Goal: Obtain resource: Download file/media

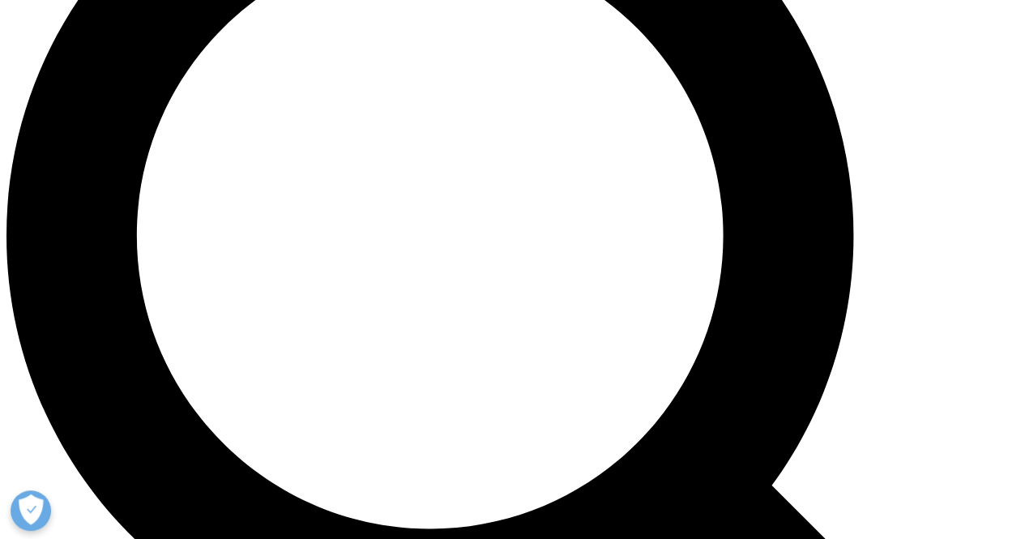
scroll to position [1296, 0]
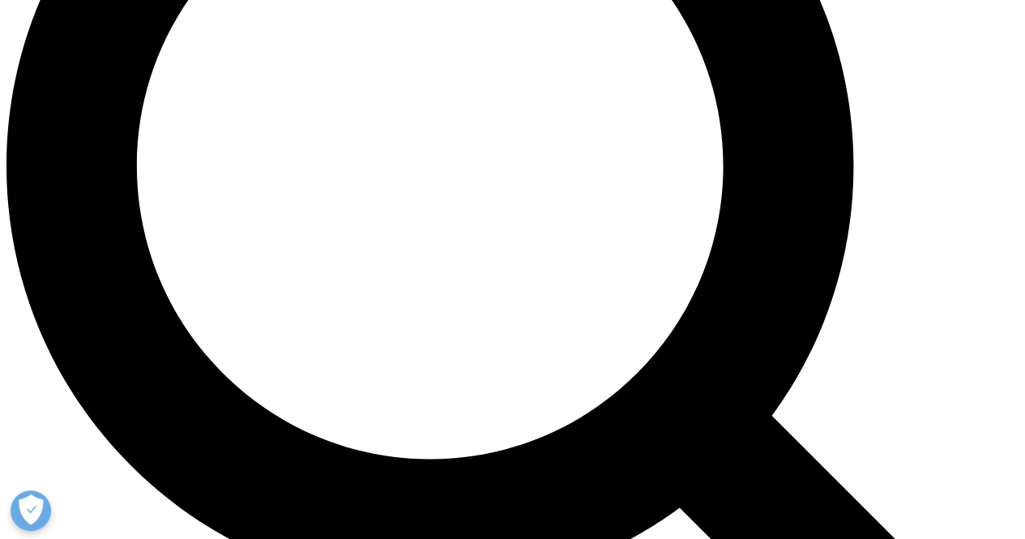
drag, startPoint x: 601, startPoint y: 103, endPoint x: 772, endPoint y: 221, distance: 207.8
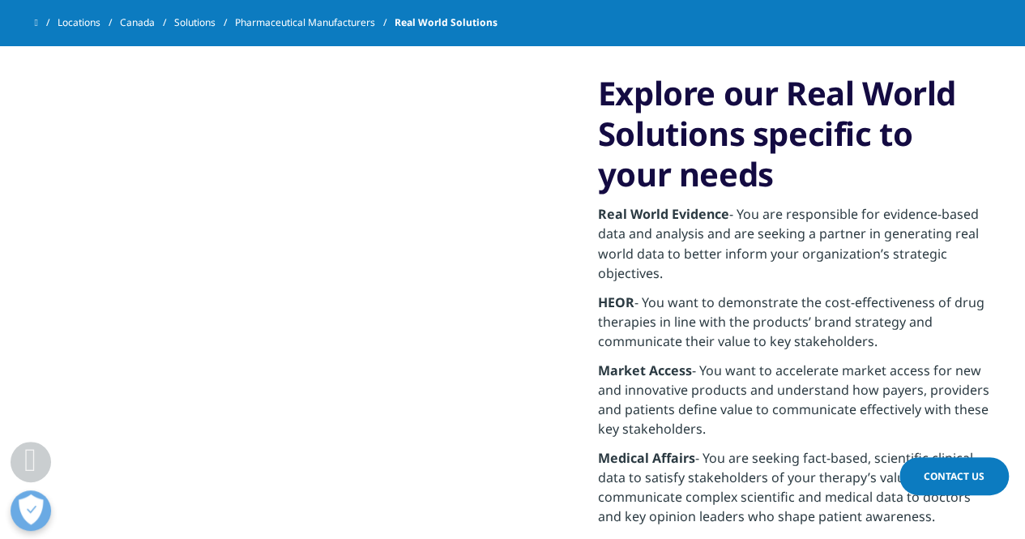
click at [217, 429] on img at bounding box center [304, 303] width 474 height 303
click at [413, 445] on img at bounding box center [304, 303] width 474 height 303
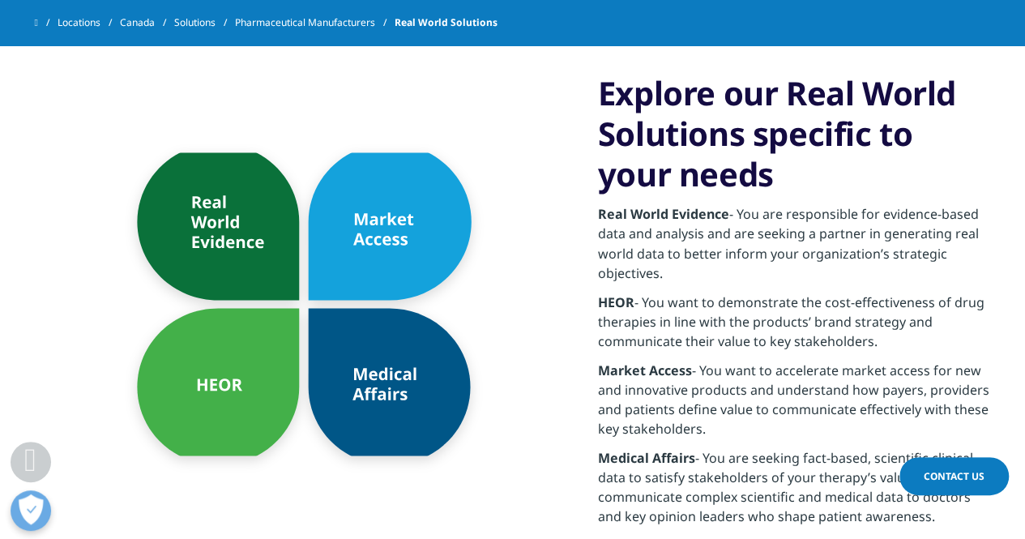
click at [646, 313] on p "HEOR - You want to demonstrate the cost-effectiveness of drug therapies in line…" at bounding box center [794, 326] width 393 height 68
drag, startPoint x: 646, startPoint y: 299, endPoint x: 941, endPoint y: 299, distance: 294.8
click at [941, 299] on p "HEOR - You want to demonstrate the cost-effectiveness of drug therapies in line…" at bounding box center [794, 326] width 393 height 68
click at [861, 349] on p "HEOR - You want to demonstrate the cost-effectiveness of drug therapies in line…" at bounding box center [794, 326] width 393 height 68
click at [752, 249] on p "Real World Evidence - You are responsible for evidence-based data and analysis …" at bounding box center [794, 247] width 393 height 87
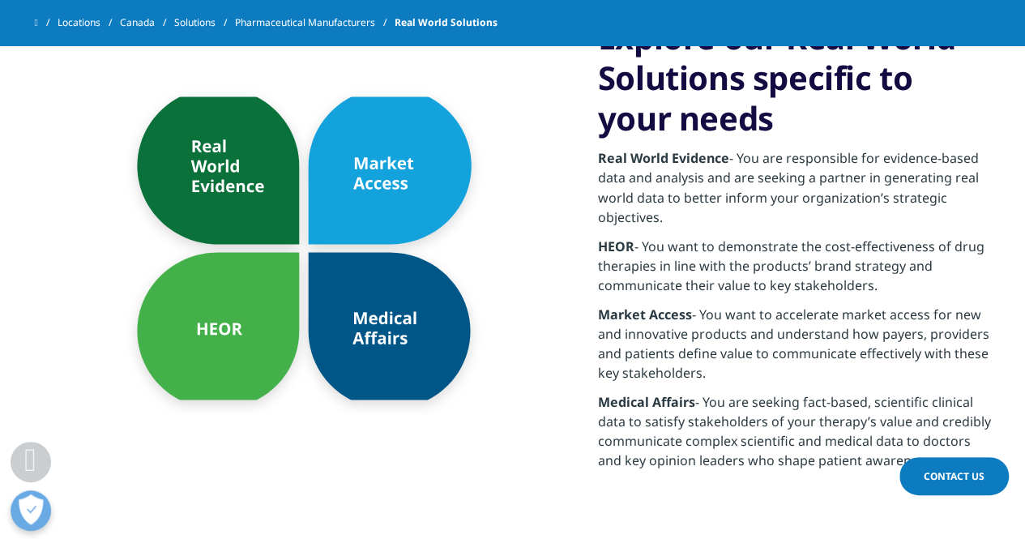
scroll to position [1377, 0]
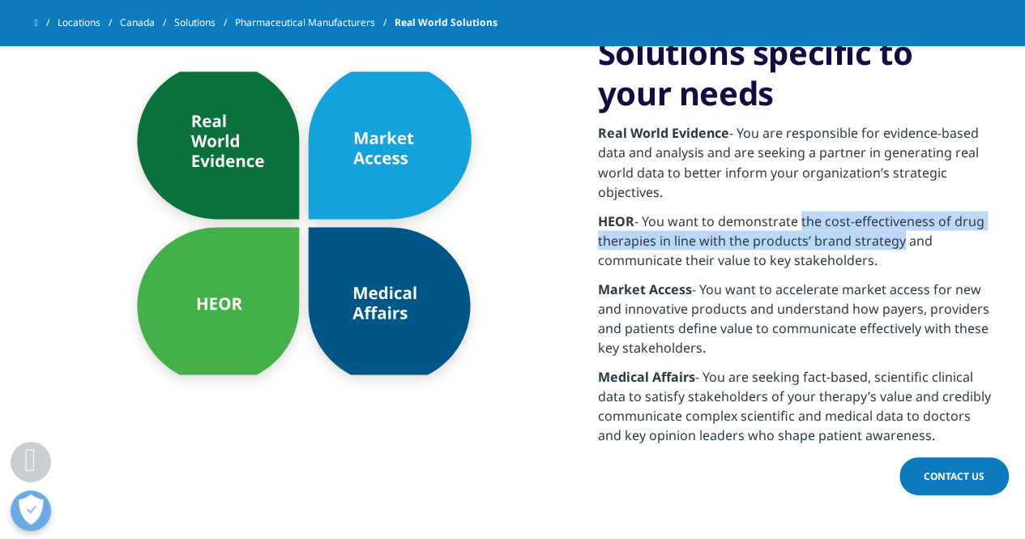
drag, startPoint x: 802, startPoint y: 215, endPoint x: 898, endPoint y: 242, distance: 100.0
click at [898, 242] on p "HEOR - You want to demonstrate the cost-effectiveness of drug therapies in line…" at bounding box center [794, 245] width 393 height 68
copy p "the cost-effectiveness of drug therapies in line with the products’ brand strat…"
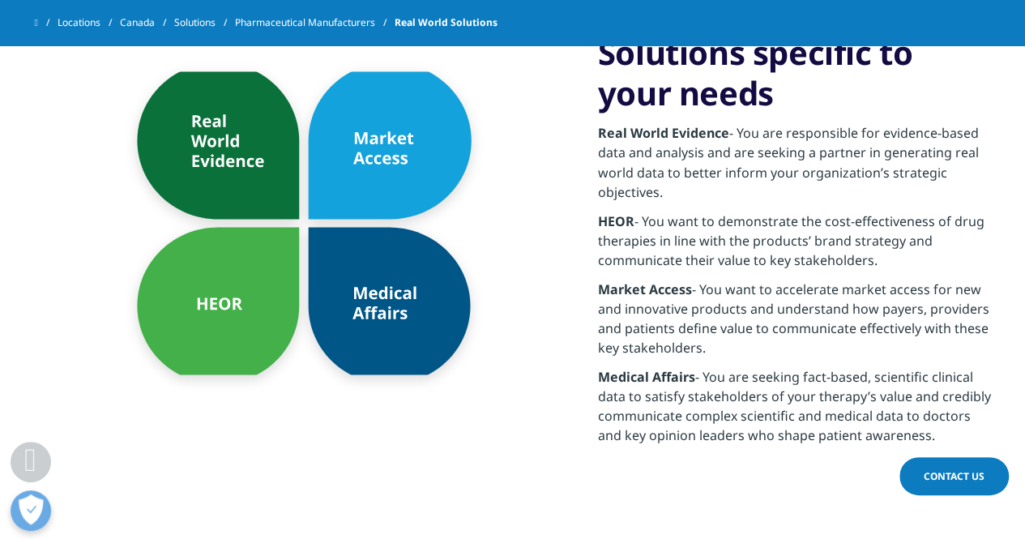
click at [727, 370] on p "Medical Affairs - You are seeking fact-based, scientific clinical data to satis…" at bounding box center [794, 409] width 393 height 87
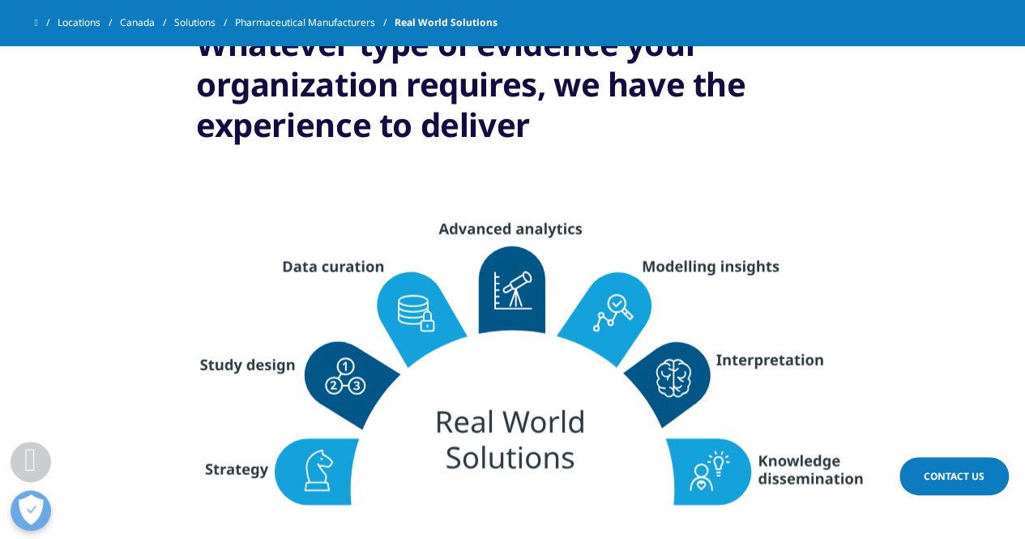
scroll to position [1863, 0]
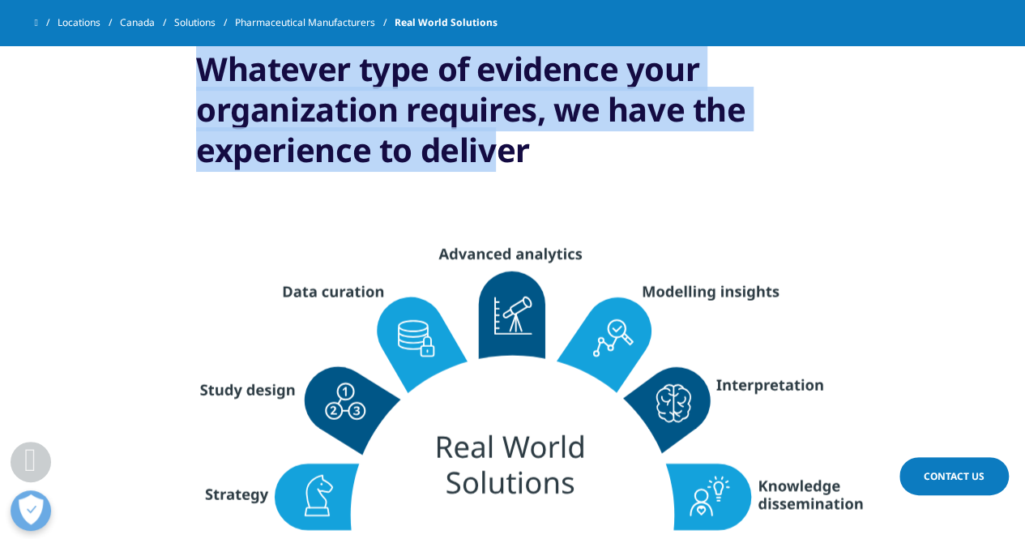
drag, startPoint x: 196, startPoint y: 82, endPoint x: 501, endPoint y: 130, distance: 308.4
click at [501, 130] on h3 "Whatever type of evidence your organization requires, we have the experience to…" at bounding box center [512, 116] width 633 height 134
click at [460, 118] on h3 "Whatever type of evidence your organization requires, we have the experience to…" at bounding box center [512, 116] width 633 height 134
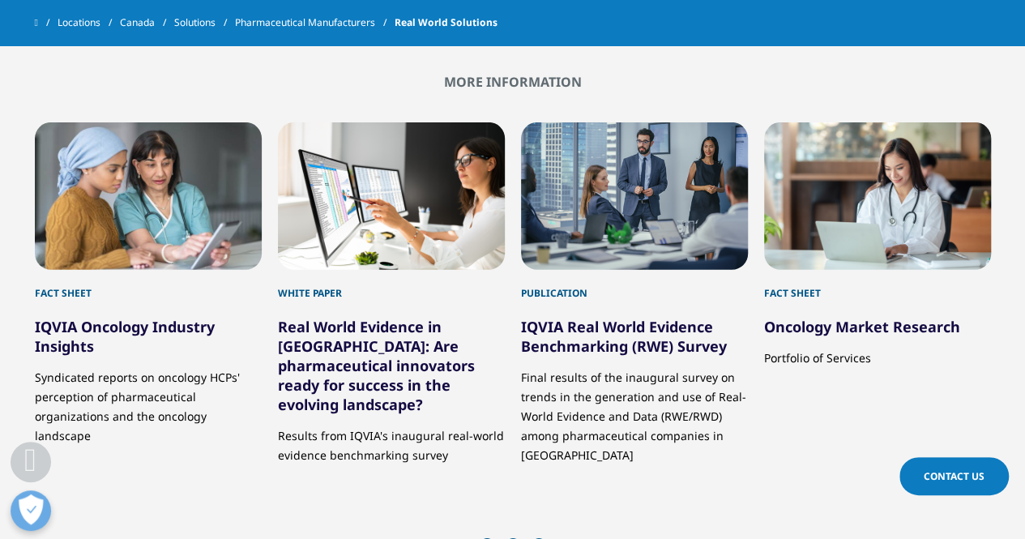
scroll to position [2430, 0]
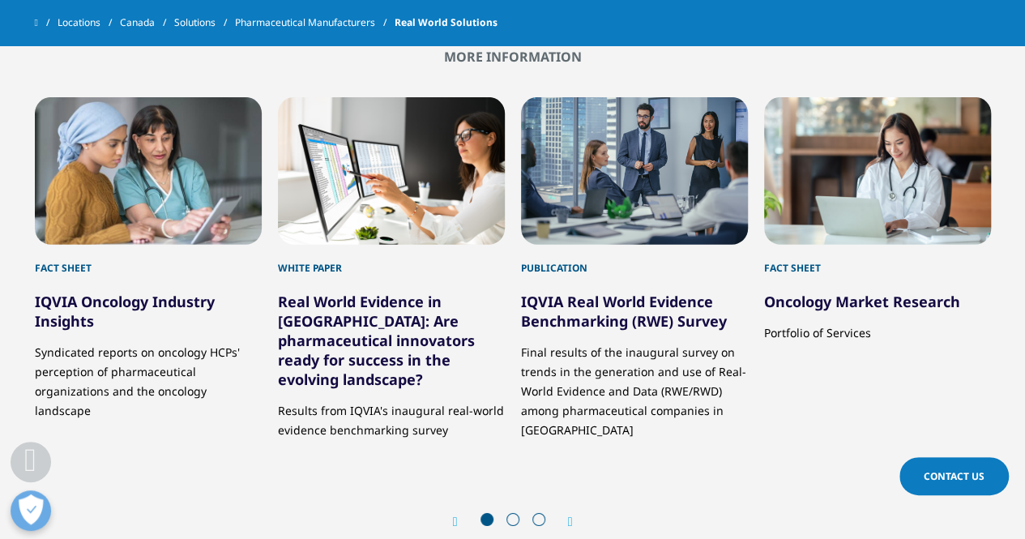
click at [93, 307] on link "IQVIA Oncology Industry Insights" at bounding box center [125, 311] width 180 height 39
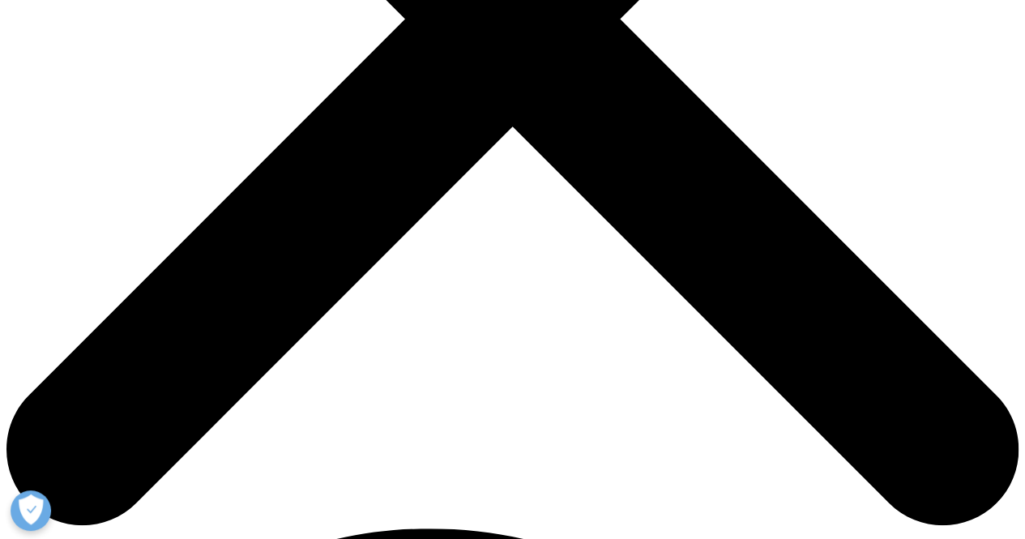
scroll to position [648, 0]
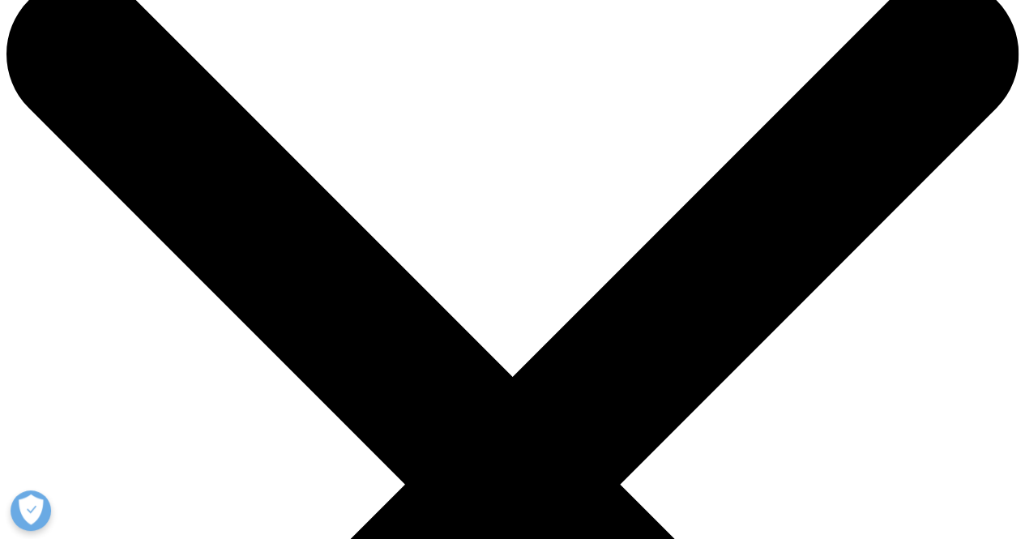
scroll to position [0, 0]
